Goal: Information Seeking & Learning: Learn about a topic

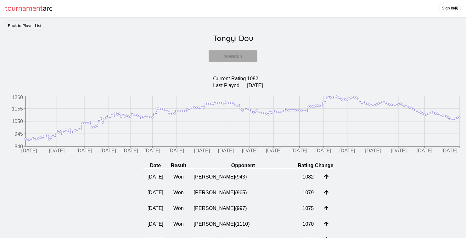
click at [22, 9] on span "tournament" at bounding box center [24, 9] width 38 height 12
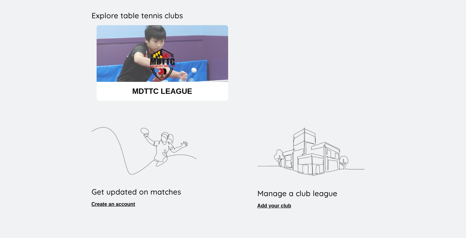
scroll to position [147, 0]
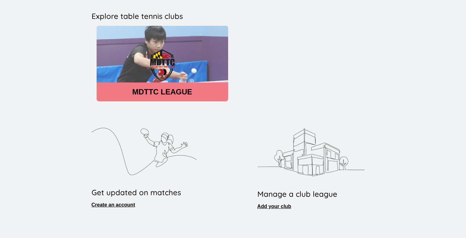
click at [161, 74] on img at bounding box center [163, 65] width 132 height 79
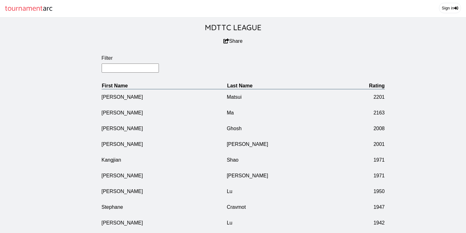
click at [125, 73] on input "Filter" at bounding box center [131, 68] width 58 height 9
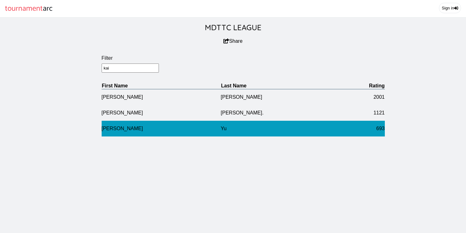
type input "kai"
click at [206, 134] on td "[PERSON_NAME]" at bounding box center [161, 129] width 119 height 16
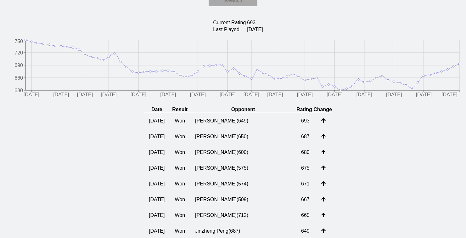
scroll to position [58, 0]
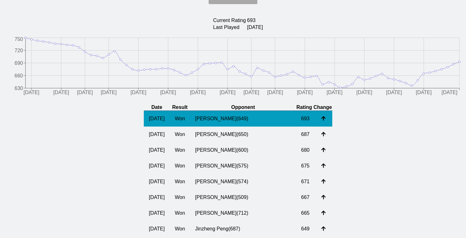
click at [232, 126] on td "[PERSON_NAME] ( 649 )" at bounding box center [243, 119] width 106 height 16
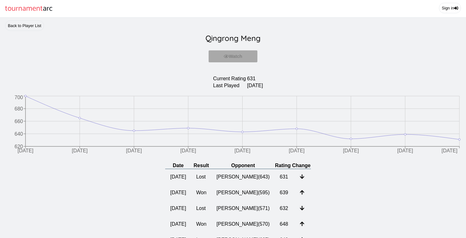
scroll to position [0, 0]
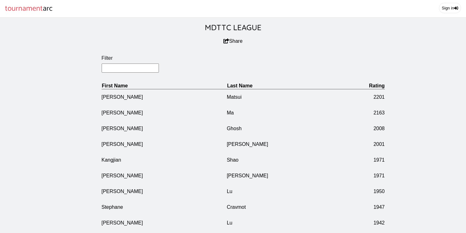
click at [122, 73] on input "Filter" at bounding box center [131, 68] width 58 height 9
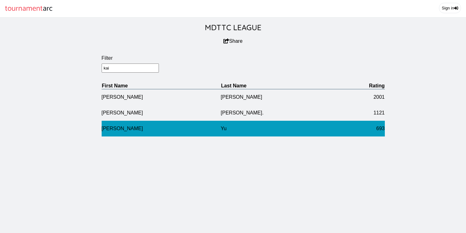
type input "kai"
click at [126, 132] on td "[PERSON_NAME]" at bounding box center [161, 129] width 119 height 16
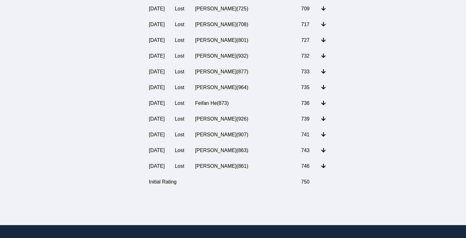
scroll to position [1144, 0]
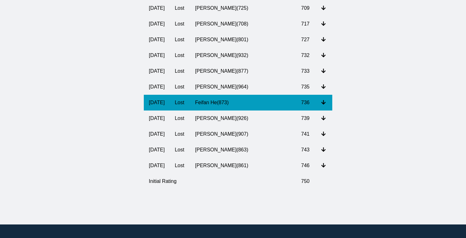
click at [227, 110] on td "Feifan He ( 873 )" at bounding box center [243, 103] width 106 height 16
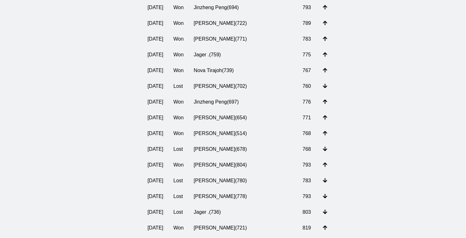
scroll to position [204, 0]
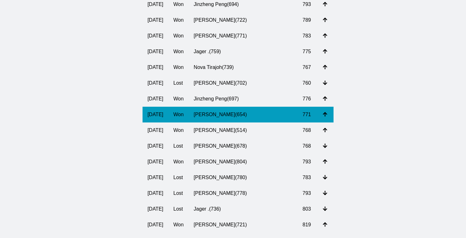
click at [238, 122] on td "[PERSON_NAME] ( 654 )" at bounding box center [243, 115] width 109 height 16
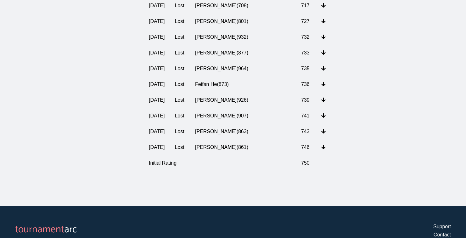
scroll to position [1161, 0]
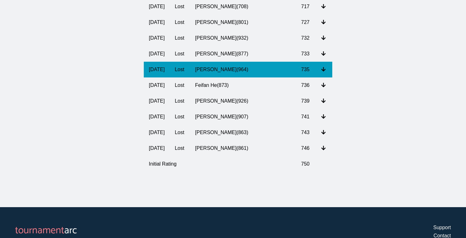
click at [240, 77] on td "[PERSON_NAME] ( 964 )" at bounding box center [243, 70] width 106 height 16
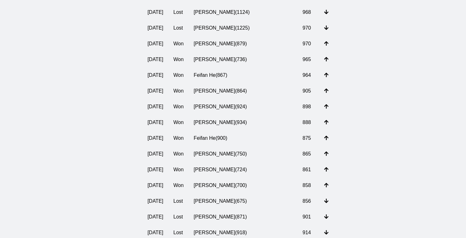
scroll to position [496, 0]
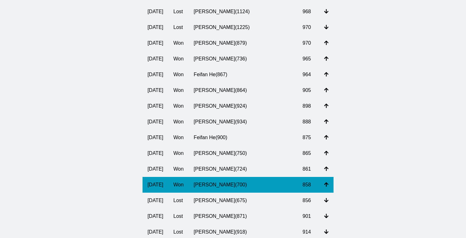
click at [226, 193] on td "[PERSON_NAME] ( 700 )" at bounding box center [243, 185] width 109 height 16
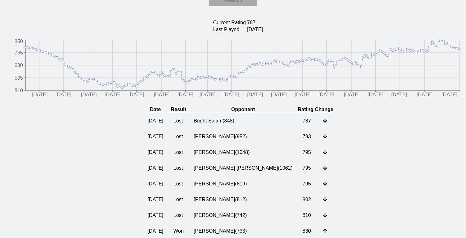
scroll to position [57, 0]
